Goal: Transaction & Acquisition: Purchase product/service

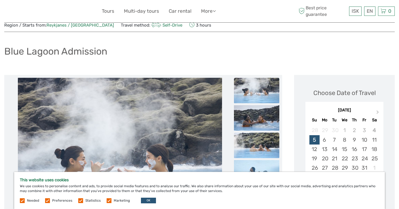
scroll to position [20, 0]
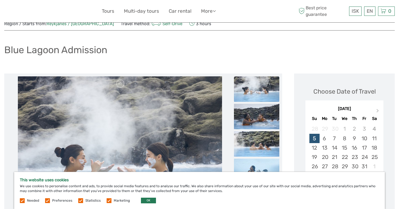
click at [146, 201] on button "OK" at bounding box center [148, 201] width 15 height 6
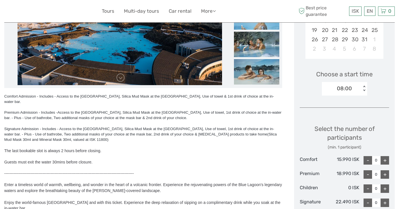
scroll to position [160, 0]
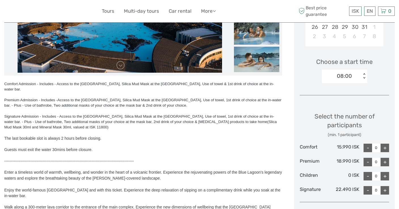
click at [386, 145] on div "+" at bounding box center [384, 148] width 9 height 9
type input "2"
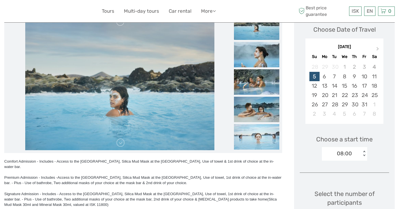
scroll to position [81, 0]
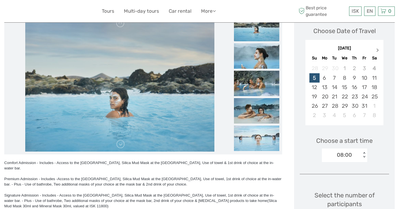
click at [375, 49] on button "Next Month" at bounding box center [377, 51] width 9 height 9
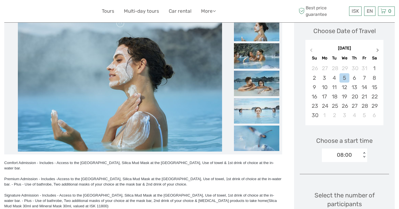
click at [375, 49] on button "Next Month" at bounding box center [377, 51] width 9 height 9
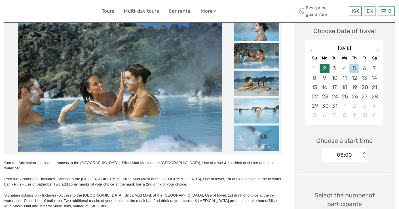
click at [325, 66] on div "2" at bounding box center [324, 68] width 10 height 9
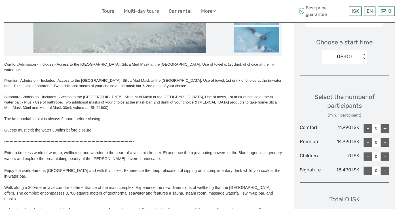
scroll to position [181, 0]
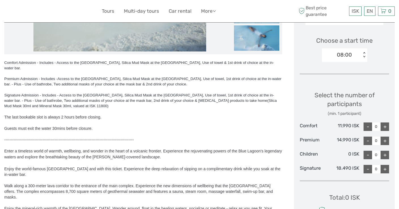
click at [386, 126] on div "+" at bounding box center [384, 127] width 9 height 9
click at [387, 126] on div "+" at bounding box center [384, 127] width 9 height 9
type input "2"
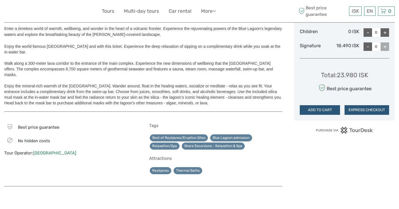
scroll to position [311, 0]
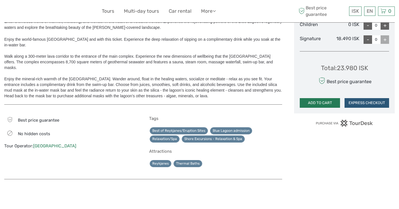
click at [331, 103] on button "ADD TO CART" at bounding box center [320, 103] width 40 height 10
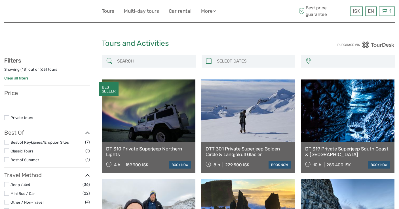
select select
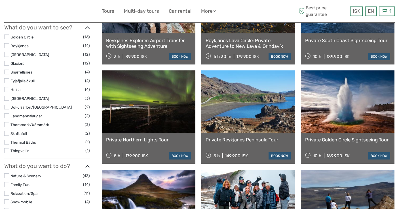
scroll to position [220, 0]
